Goal: Find specific page/section: Find specific page/section

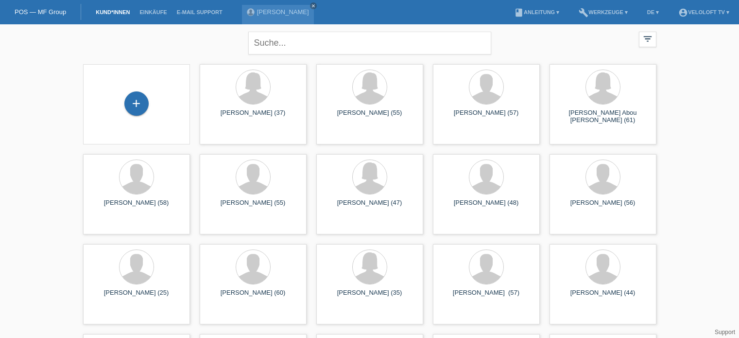
click at [339, 46] on input "text" at bounding box center [369, 43] width 243 height 23
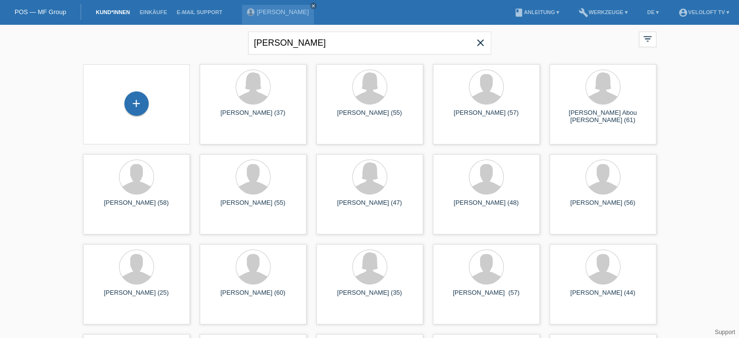
type input "[PERSON_NAME]"
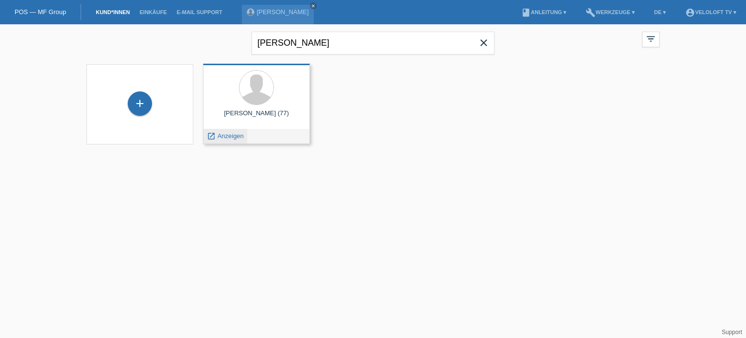
click at [227, 138] on span "Anzeigen" at bounding box center [231, 135] width 26 height 7
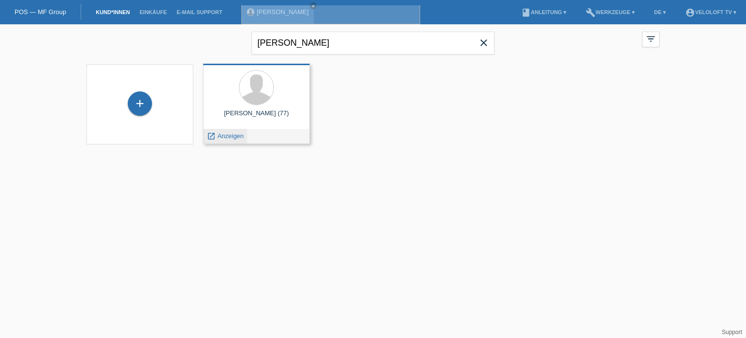
click at [227, 138] on div "[PERSON_NAME] (77) launch Anzeigen" at bounding box center [256, 104] width 107 height 80
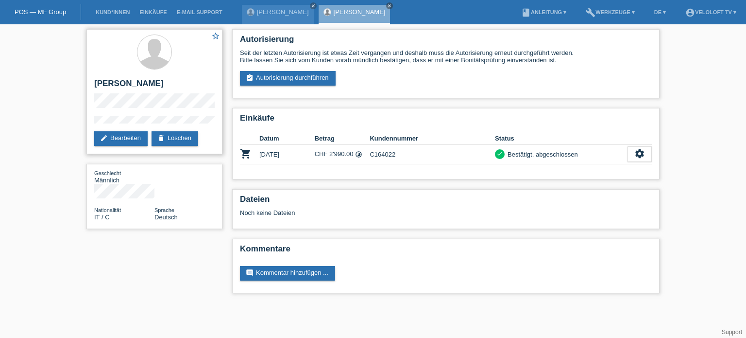
drag, startPoint x: 91, startPoint y: 81, endPoint x: 177, endPoint y: 82, distance: 85.5
click at [177, 82] on div "star_border [PERSON_NAME] edit Bearbeiten delete Löschen" at bounding box center [154, 91] width 136 height 125
copy h2 "[PERSON_NAME]"
